Goal: Task Accomplishment & Management: Manage account settings

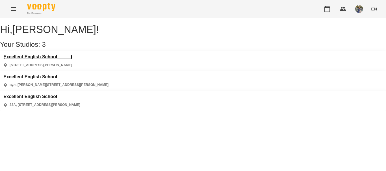
click at [56, 60] on h3 "Excellent English School" at bounding box center [37, 57] width 69 height 5
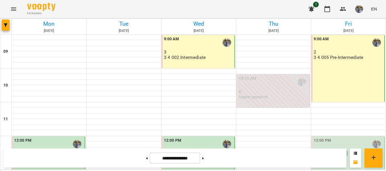
scroll to position [295, 0]
click at [204, 158] on icon at bounding box center [202, 159] width 1 height 2
type input "**********"
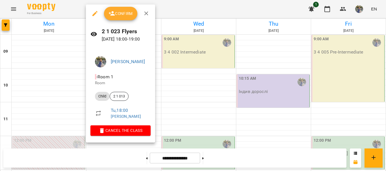
click at [118, 16] on span "Confirm" at bounding box center [120, 13] width 24 height 7
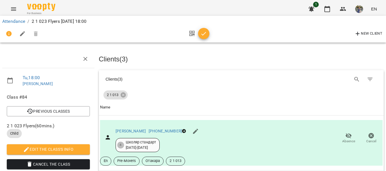
click at [200, 35] on icon "button" at bounding box center [203, 33] width 7 height 7
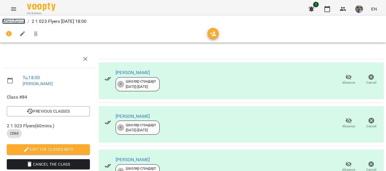
click at [19, 22] on link "Attendance" at bounding box center [13, 21] width 23 height 5
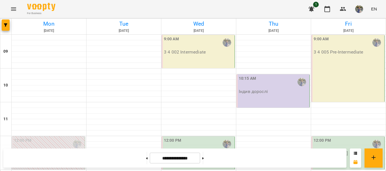
scroll to position [295, 0]
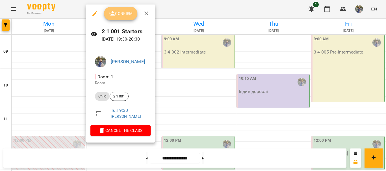
click at [124, 20] on button "Confirm" at bounding box center [120, 14] width 33 height 14
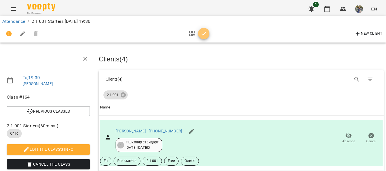
click at [205, 34] on icon "button" at bounding box center [203, 33] width 7 height 7
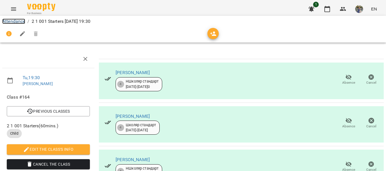
click at [11, 19] on link "Attendance" at bounding box center [13, 21] width 23 height 5
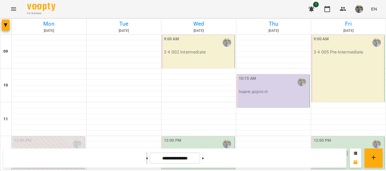
click at [146, 158] on icon at bounding box center [146, 159] width 1 height 2
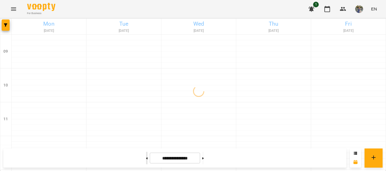
click at [146, 158] on icon at bounding box center [146, 159] width 1 height 2
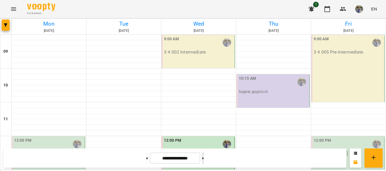
click at [204, 158] on icon at bounding box center [202, 159] width 1 height 2
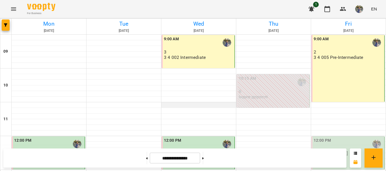
scroll to position [295, 0]
click at [204, 159] on button at bounding box center [202, 158] width 1 height 12
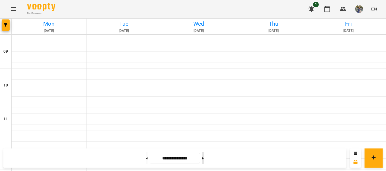
type input "**********"
